Goal: Transaction & Acquisition: Purchase product/service

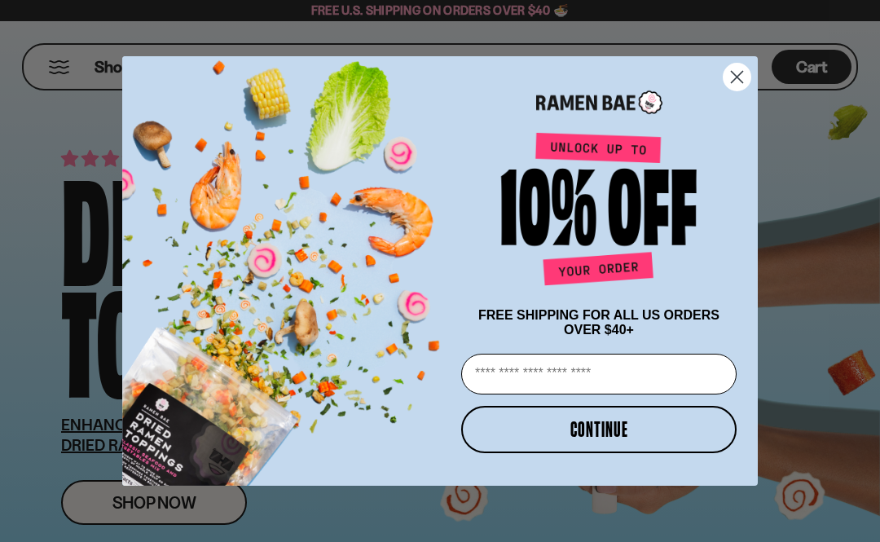
type input "**********"
click at [628, 426] on button "CONTINUE" at bounding box center [598, 429] width 275 height 47
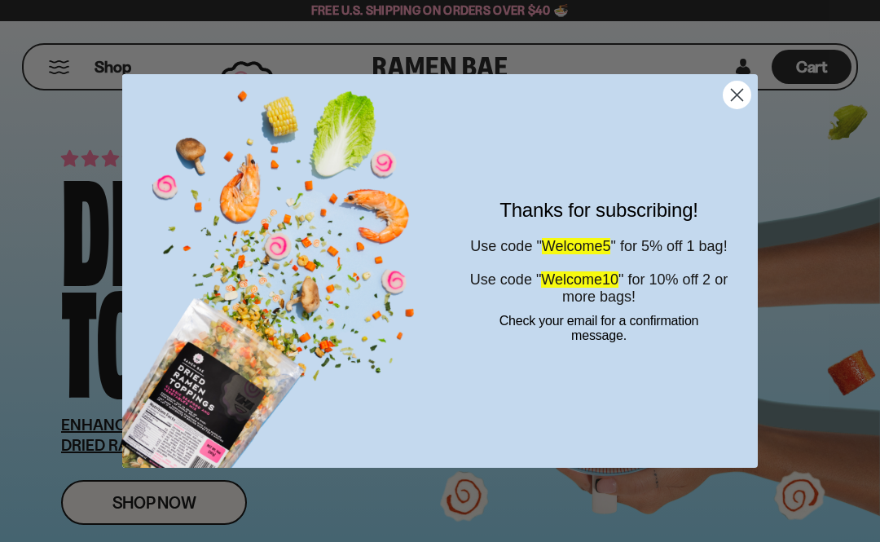
click at [746, 95] on circle "Close dialog" at bounding box center [737, 94] width 27 height 27
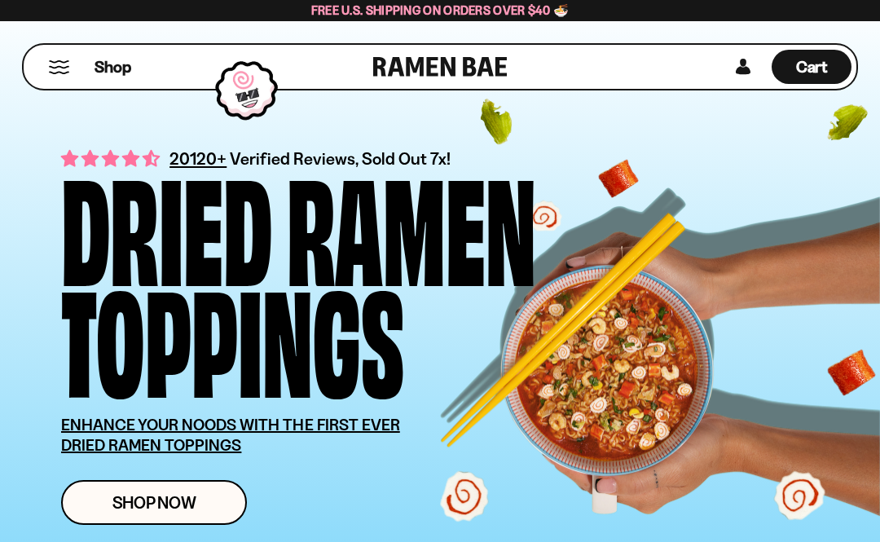
click at [179, 502] on span "Shop Now" at bounding box center [154, 502] width 84 height 17
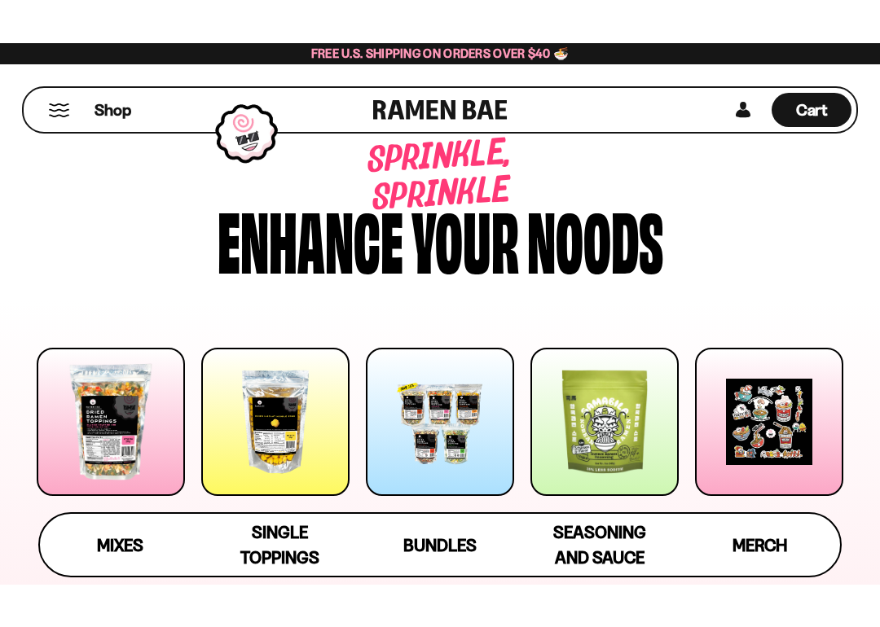
scroll to position [7, 0]
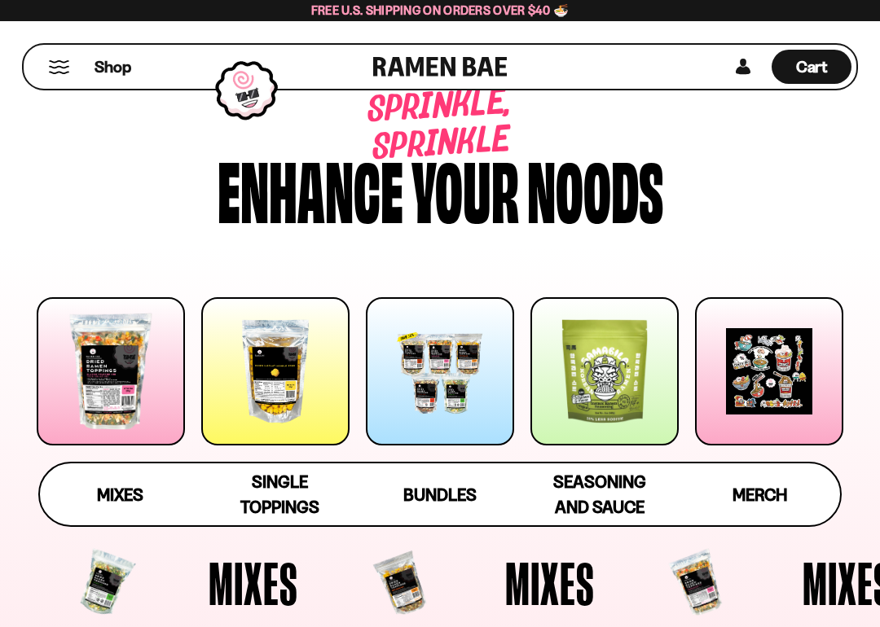
click at [111, 377] on div at bounding box center [111, 371] width 148 height 148
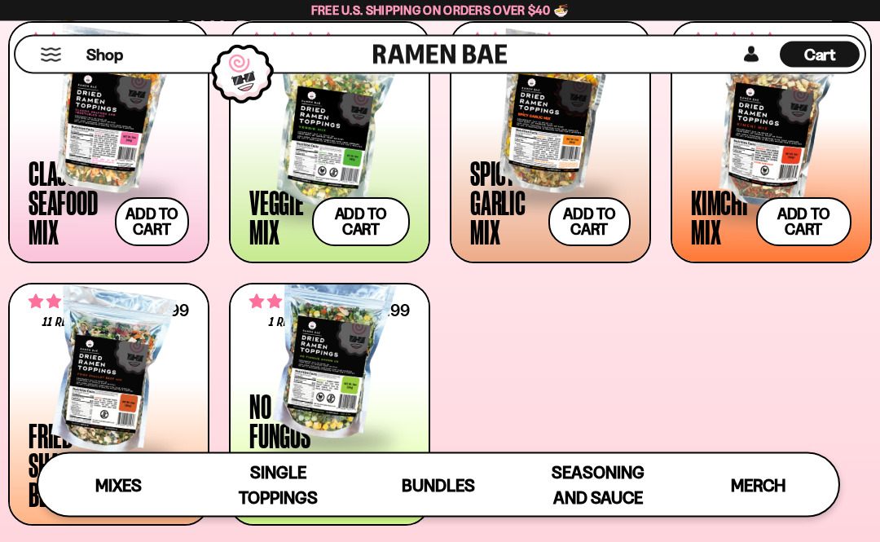
scroll to position [611, 0]
click at [606, 215] on button "Add to cart" at bounding box center [589, 221] width 82 height 49
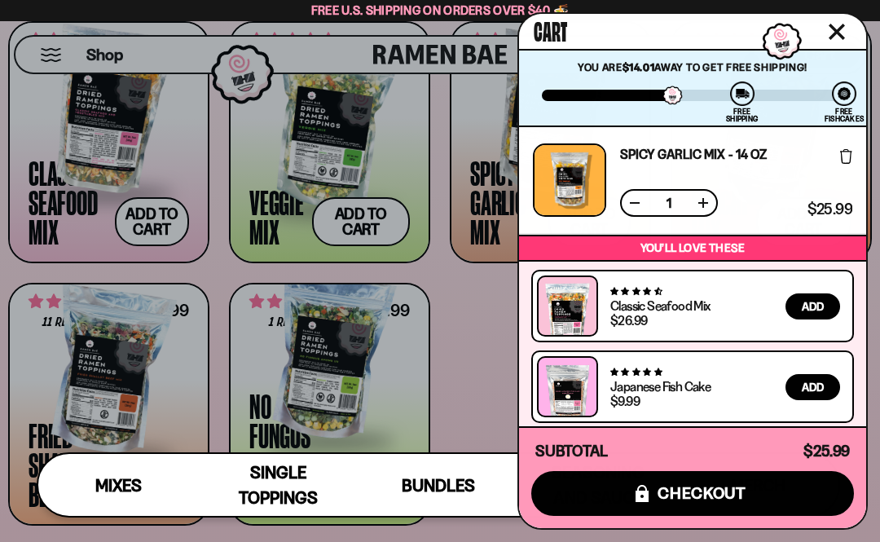
click at [848, 28] on button "Close cart" at bounding box center [837, 32] width 24 height 24
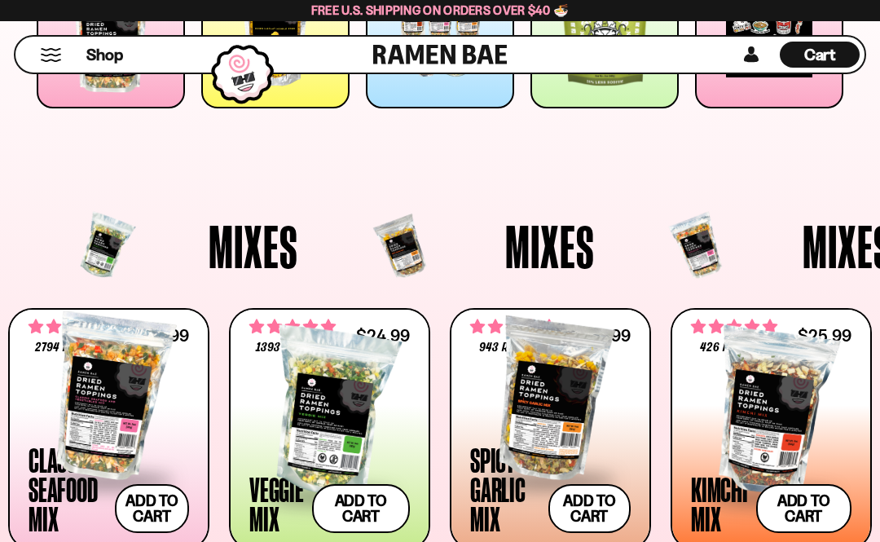
scroll to position [319, 0]
